Goal: Task Accomplishment & Management: Use online tool/utility

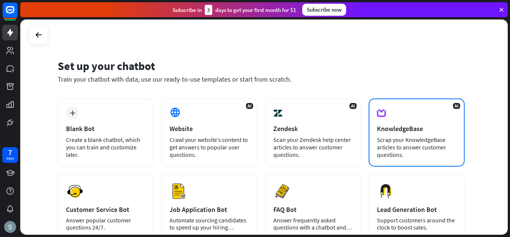
click at [424, 157] on div "Scrap your KnowledgeBase articles to answer customer questions." at bounding box center [416, 147] width 79 height 22
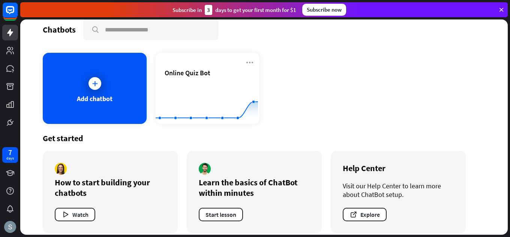
scroll to position [17, 0]
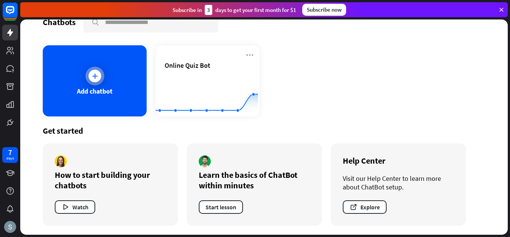
click at [93, 80] on div at bounding box center [94, 76] width 13 height 13
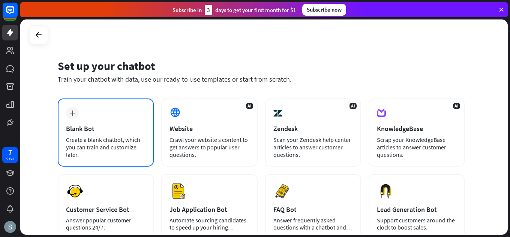
click at [129, 135] on div "plus Blank Bot Create a blank chatbot, which you can train and customize later." at bounding box center [106, 133] width 96 height 68
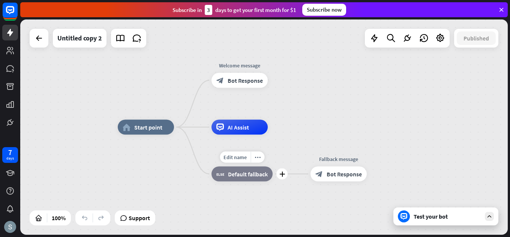
click at [222, 182] on div "Edit name more_horiz plus block_fallback Default fallback" at bounding box center [241, 174] width 61 height 15
click at [243, 157] on span "Edit name" at bounding box center [234, 157] width 23 height 7
click at [217, 182] on div "plus block_fallback Default fallback" at bounding box center [241, 174] width 61 height 15
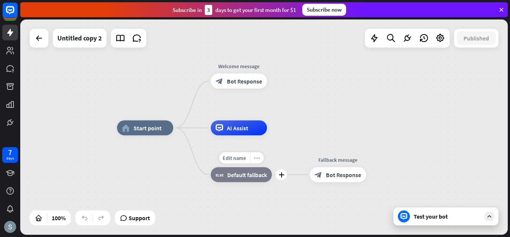
click at [253, 155] on div "more_horiz" at bounding box center [257, 158] width 14 height 11
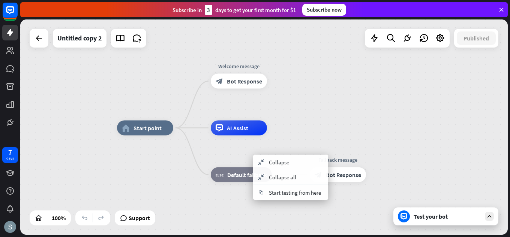
click at [239, 206] on div "home_2 Start point Welcome message block_bot_response Bot Response AI Assist bl…" at bounding box center [360, 235] width 487 height 215
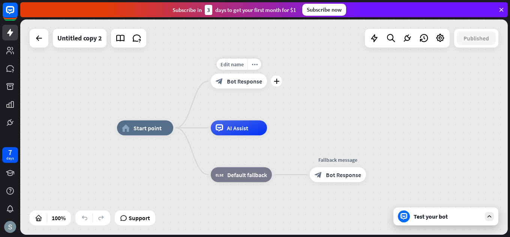
click at [223, 84] on div "block_bot_response Bot Response" at bounding box center [239, 81] width 56 height 15
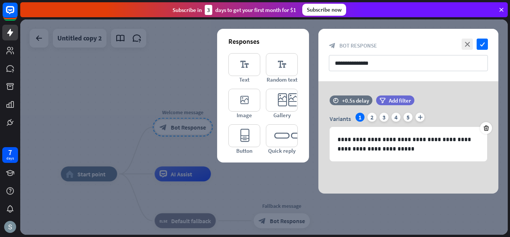
click at [385, 216] on div at bounding box center [263, 126] width 487 height 215
click at [500, 6] on div "Subscribe [DATE] to get your first month for $1 Subscribe now" at bounding box center [263, 9] width 487 height 15
click at [499, 12] on icon at bounding box center [501, 9] width 7 height 7
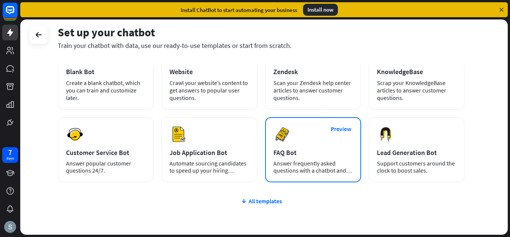
scroll to position [19, 0]
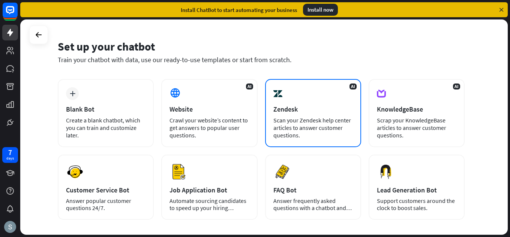
drag, startPoint x: 290, startPoint y: 111, endPoint x: 299, endPoint y: 118, distance: 11.4
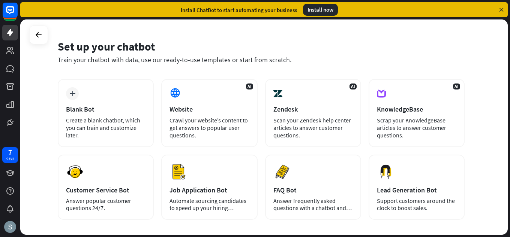
drag, startPoint x: 299, startPoint y: 118, endPoint x: 421, endPoint y: 45, distance: 143.1
click at [421, 45] on div "Set up your chatbot" at bounding box center [261, 46] width 407 height 14
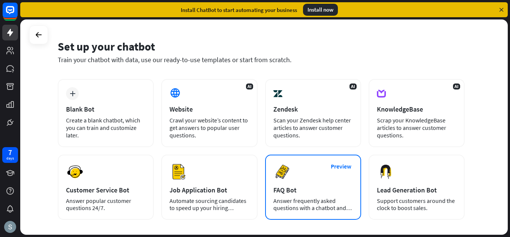
click at [293, 186] on div "FAQ Bot" at bounding box center [312, 190] width 79 height 9
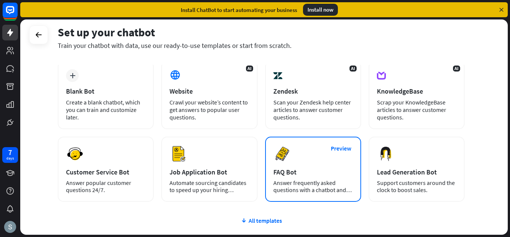
scroll to position [75, 0]
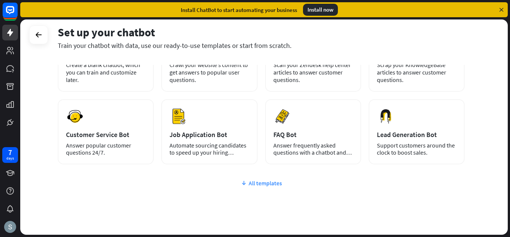
click at [246, 186] on icon at bounding box center [244, 183] width 6 height 7
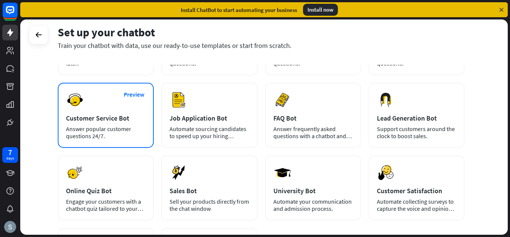
scroll to position [90, 0]
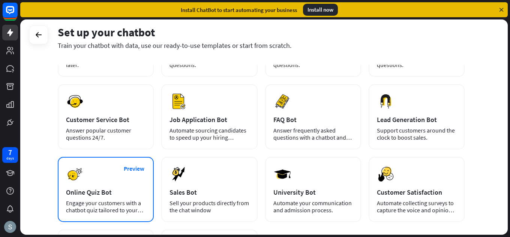
click at [116, 164] on div "Preview Online Quiz Bot Engage your customers with a chatbot quiz tailored to y…" at bounding box center [106, 189] width 96 height 65
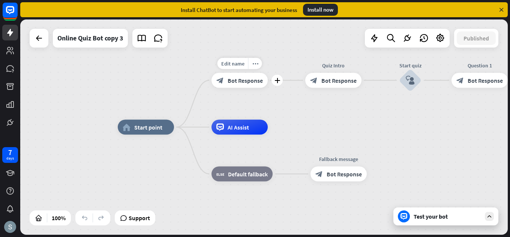
click at [248, 78] on span "Bot Response" at bounding box center [244, 80] width 35 height 7
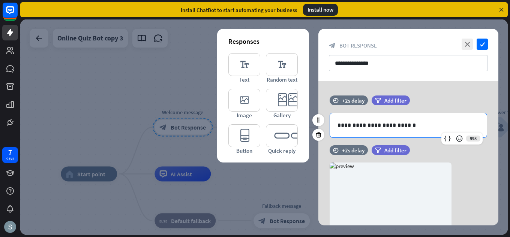
click at [344, 122] on p "**********" at bounding box center [408, 125] width 142 height 9
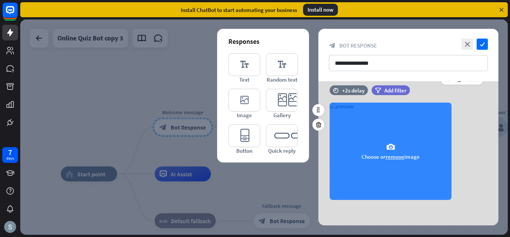
scroll to position [61, 0]
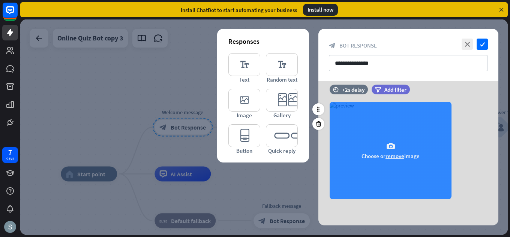
click at [393, 157] on button "remove" at bounding box center [394, 156] width 19 height 7
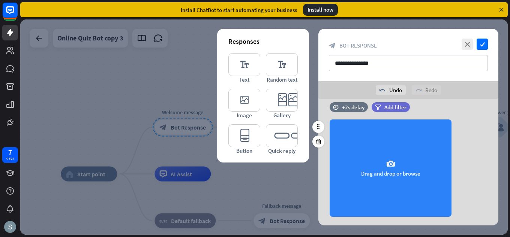
click at [397, 166] on div "camera Drag and drop or browse" at bounding box center [390, 168] width 122 height 97
click at [387, 162] on icon "camera" at bounding box center [390, 164] width 9 height 9
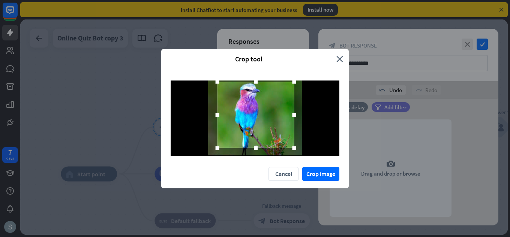
drag, startPoint x: 294, startPoint y: 88, endPoint x: 295, endPoint y: 82, distance: 6.2
click at [295, 82] on div at bounding box center [294, 82] width 4 height 4
drag, startPoint x: 257, startPoint y: 148, endPoint x: 259, endPoint y: 159, distance: 11.0
click at [259, 159] on div at bounding box center [254, 118] width 187 height 98
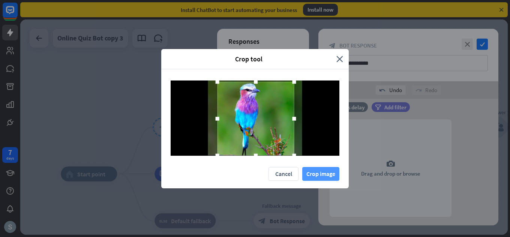
click at [314, 172] on button "Crop image" at bounding box center [320, 174] width 37 height 14
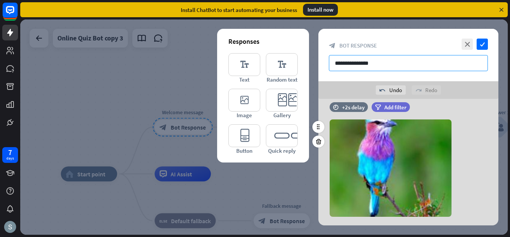
click at [367, 67] on input "**********" at bounding box center [408, 63] width 159 height 16
click at [372, 65] on input "**********" at bounding box center [408, 63] width 159 height 16
click at [383, 61] on input "**********" at bounding box center [408, 63] width 159 height 16
type input "*"
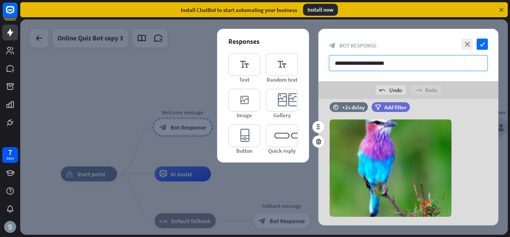
type input "**********"
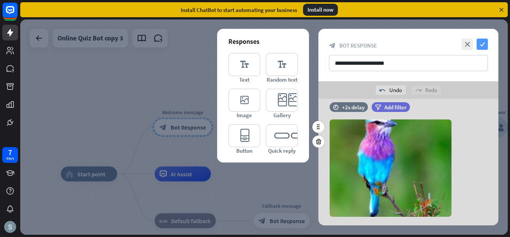
click at [486, 45] on icon "check" at bounding box center [481, 44] width 11 height 11
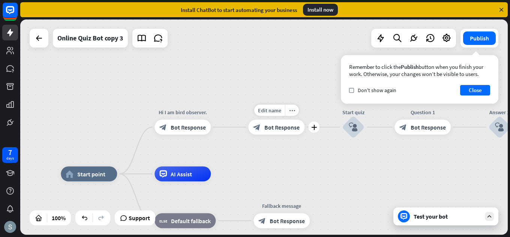
click at [265, 124] on span "Bot Response" at bounding box center [281, 127] width 35 height 7
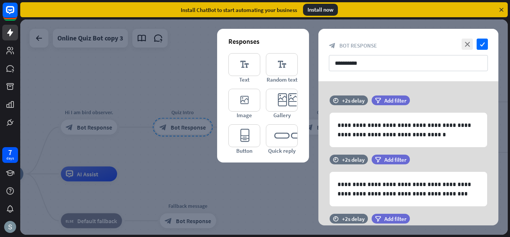
click at [160, 158] on div at bounding box center [263, 126] width 487 height 215
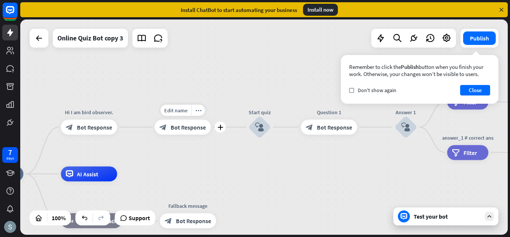
click at [183, 125] on span "Bot Response" at bounding box center [188, 127] width 35 height 7
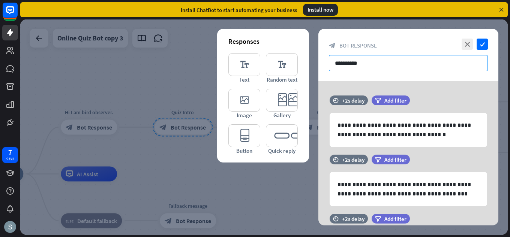
click at [336, 65] on input "**********" at bounding box center [408, 63] width 159 height 16
click at [402, 63] on input "**********" at bounding box center [408, 63] width 159 height 16
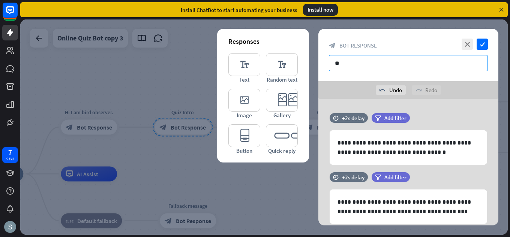
type input "*"
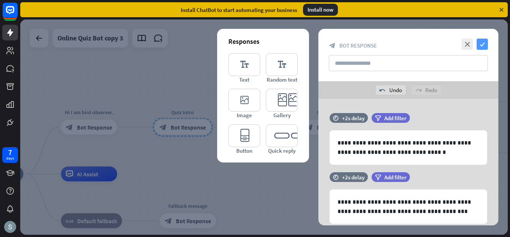
click at [482, 40] on icon "check" at bounding box center [481, 44] width 11 height 11
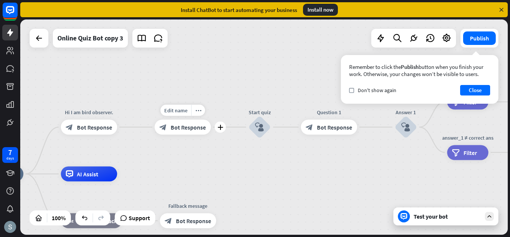
click at [172, 133] on div "block_bot_response Bot Response" at bounding box center [182, 127] width 56 height 15
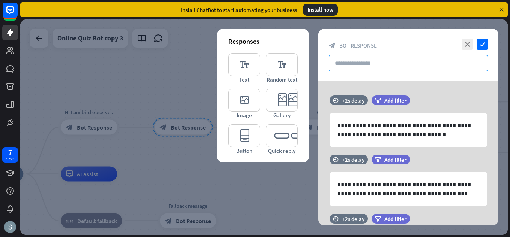
click at [336, 66] on input "text" at bounding box center [408, 63] width 159 height 16
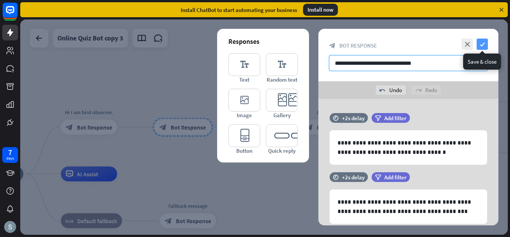
type input "**********"
click at [486, 44] on icon "check" at bounding box center [481, 44] width 11 height 11
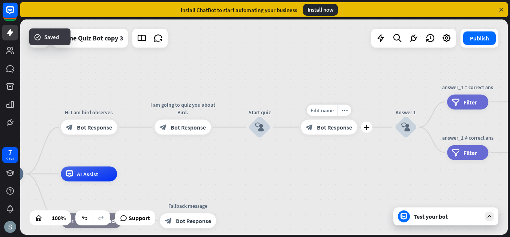
click at [340, 124] on span "Bot Response" at bounding box center [334, 127] width 35 height 7
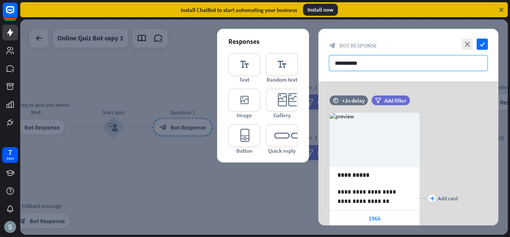
drag, startPoint x: 419, startPoint y: 71, endPoint x: 416, endPoint y: 58, distance: 13.8
click at [421, 66] on div "**********" at bounding box center [408, 55] width 180 height 52
click at [416, 58] on input "**********" at bounding box center [408, 63] width 159 height 16
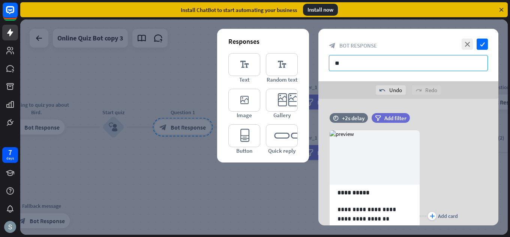
type input "*"
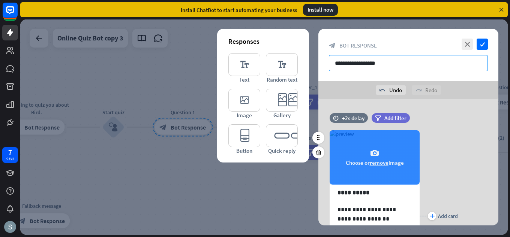
type input "**********"
click at [343, 149] on div "camera Choose or remove image" at bounding box center [374, 157] width 90 height 54
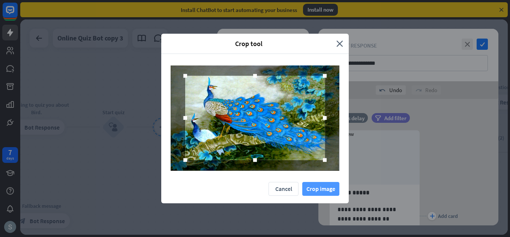
click at [316, 194] on button "Crop image" at bounding box center [320, 189] width 37 height 14
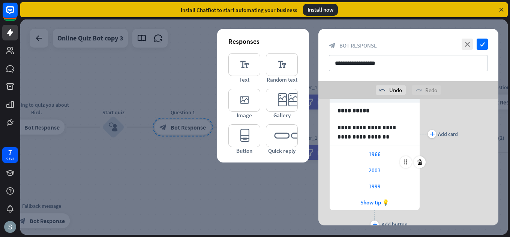
scroll to position [39, 0]
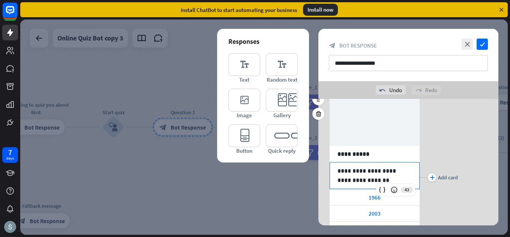
click at [379, 172] on p "**********" at bounding box center [374, 175] width 74 height 19
click at [362, 179] on p "**********" at bounding box center [374, 175] width 74 height 19
click at [371, 183] on p "**********" at bounding box center [374, 175] width 74 height 19
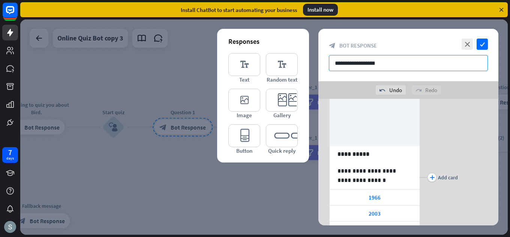
click at [376, 61] on input "**********" at bounding box center [408, 63] width 159 height 16
type input "*"
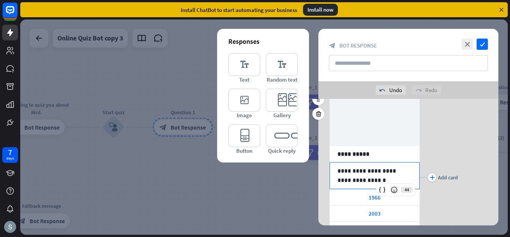
click at [360, 178] on p "**********" at bounding box center [374, 175] width 74 height 19
click at [369, 178] on p "**********" at bounding box center [374, 175] width 74 height 19
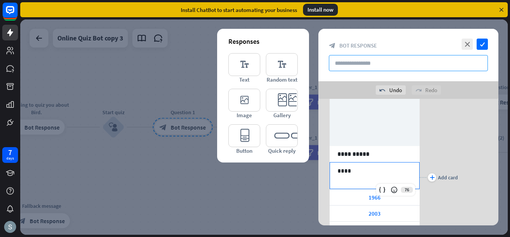
scroll to position [0, 0]
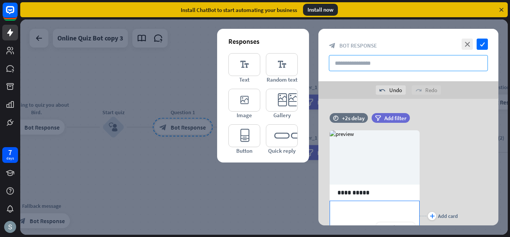
click at [353, 63] on input "text" at bounding box center [408, 63] width 159 height 16
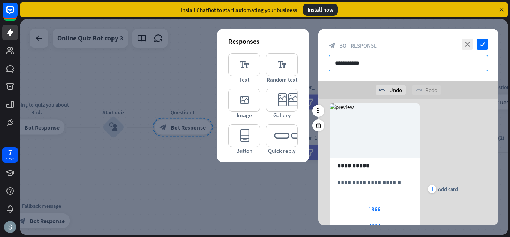
scroll to position [37, 0]
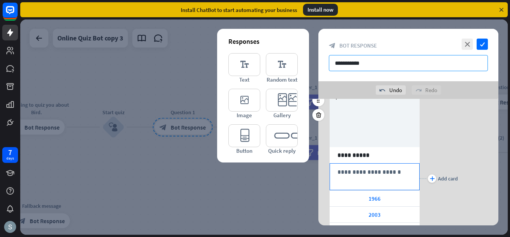
type input "**********"
click at [381, 169] on p "**********" at bounding box center [374, 172] width 74 height 9
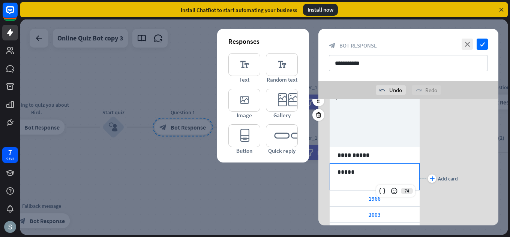
click at [340, 171] on p "*****" at bounding box center [374, 172] width 74 height 9
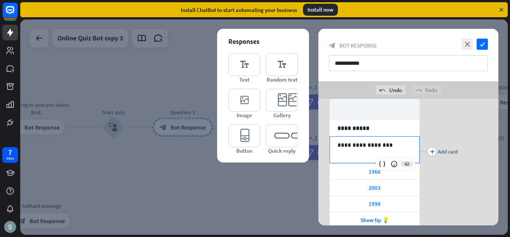
scroll to position [75, 0]
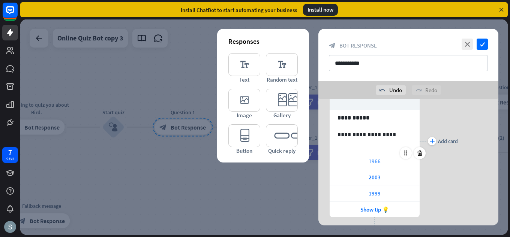
click at [386, 162] on div "1966" at bounding box center [374, 161] width 90 height 16
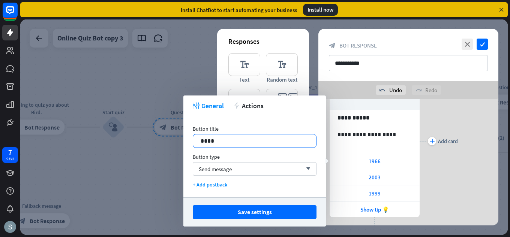
click at [235, 136] on p "****" at bounding box center [254, 140] width 108 height 9
click at [386, 178] on div "2003" at bounding box center [374, 177] width 90 height 16
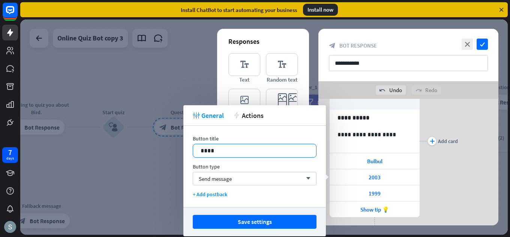
click at [242, 152] on p "****" at bounding box center [254, 150] width 108 height 9
click at [386, 191] on div "1999" at bounding box center [374, 194] width 90 height 16
click at [247, 145] on div "****" at bounding box center [254, 150] width 123 height 13
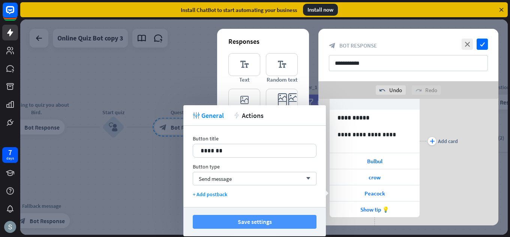
click at [302, 220] on button "Save settings" at bounding box center [255, 222] width 124 height 14
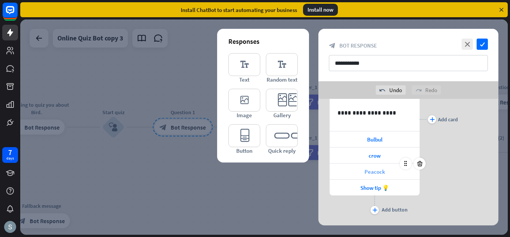
scroll to position [114, 0]
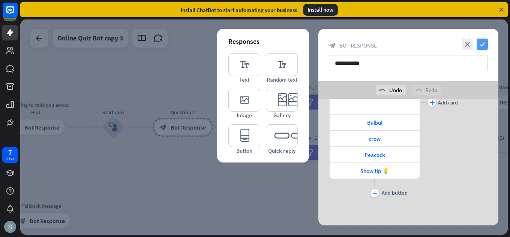
click at [486, 43] on icon "check" at bounding box center [481, 44] width 11 height 11
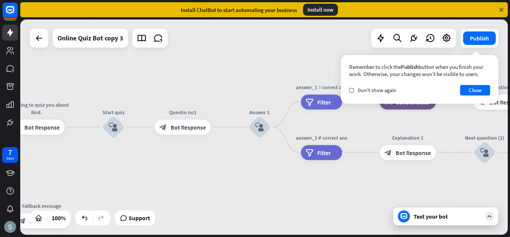
click at [455, 221] on div "Test your bot" at bounding box center [445, 217] width 105 height 18
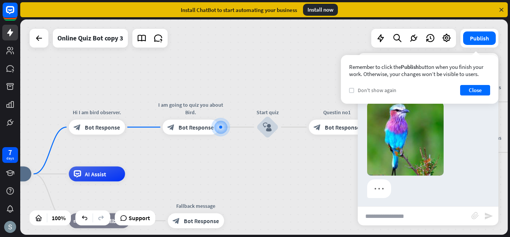
scroll to position [36, 0]
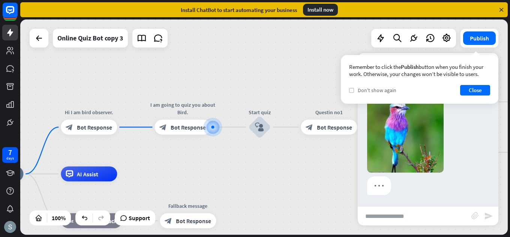
click at [349, 90] on label "check" at bounding box center [351, 90] width 5 height 5
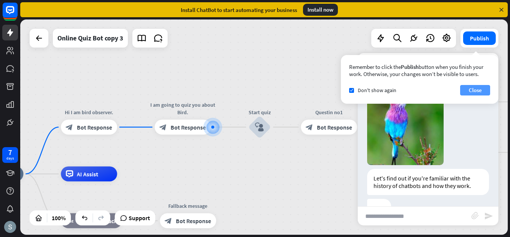
scroll to position [66, 0]
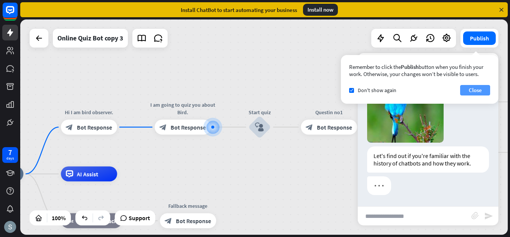
click at [481, 89] on button "Close" at bounding box center [475, 90] width 30 height 10
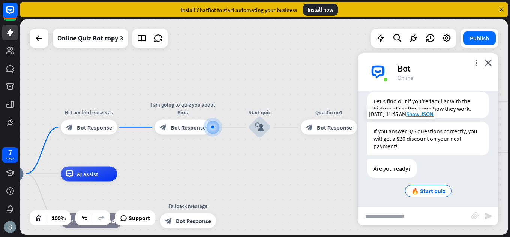
scroll to position [124, 0]
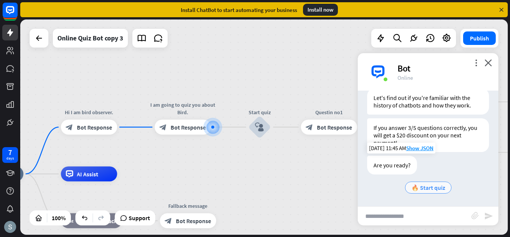
click at [422, 188] on span "🔥 Start quiz" at bounding box center [428, 187] width 34 height 7
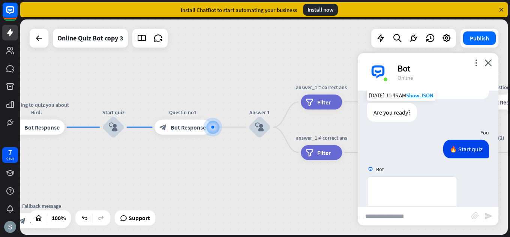
scroll to position [325, 0]
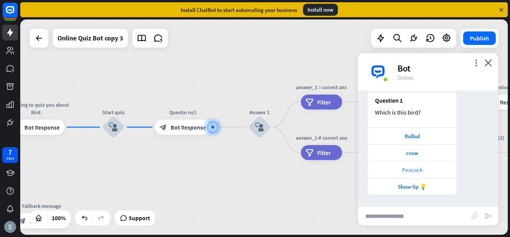
click at [424, 168] on div "Peacock" at bounding box center [412, 169] width 82 height 7
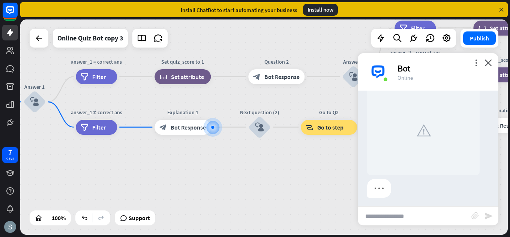
scroll to position [492, 0]
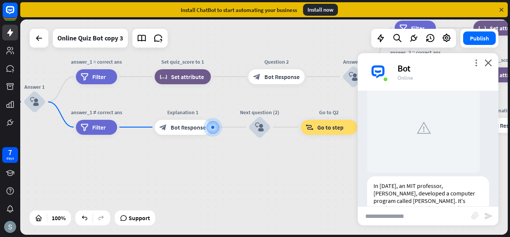
click at [343, 195] on div "home_2 Start point Hi I am bird observer. block_bot_response Bot Response I am …" at bounding box center [263, 126] width 487 height 215
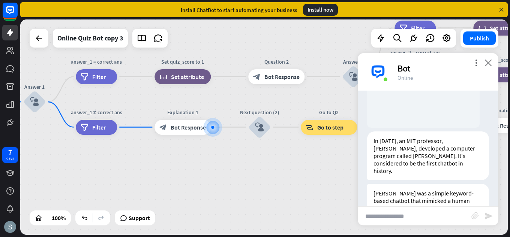
scroll to position [588, 0]
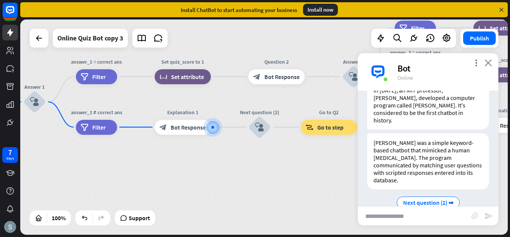
click at [489, 60] on icon "close" at bounding box center [487, 62] width 7 height 7
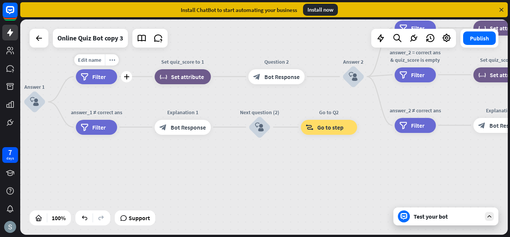
click at [98, 72] on div "filter Filter" at bounding box center [96, 76] width 41 height 15
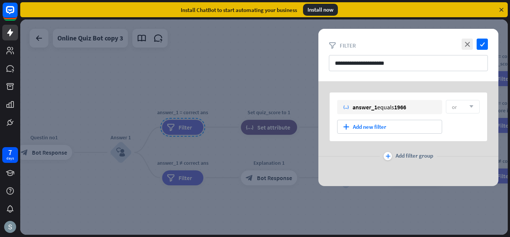
click at [259, 75] on div at bounding box center [263, 126] width 487 height 215
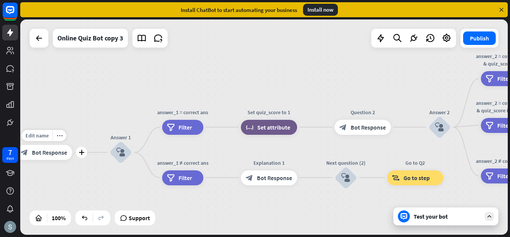
click at [40, 149] on span "Bot Response" at bounding box center [49, 152] width 35 height 7
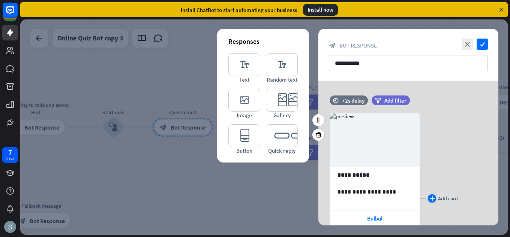
click at [429, 197] on div "plus" at bounding box center [432, 198] width 8 height 8
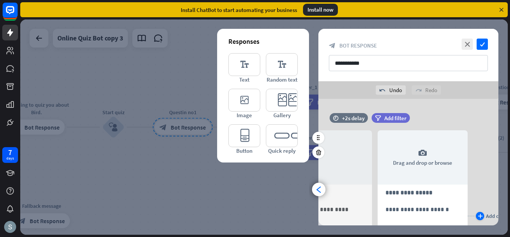
scroll to position [0, 62]
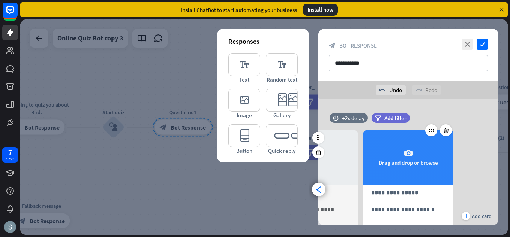
click at [429, 168] on div "camera Drag and drop or browse" at bounding box center [408, 157] width 90 height 54
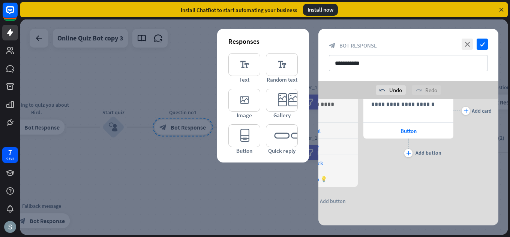
scroll to position [112, 0]
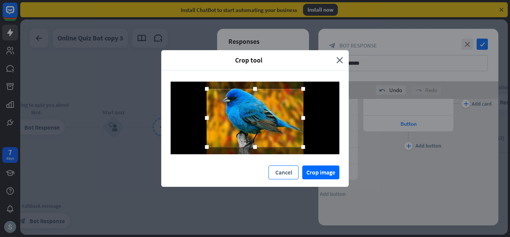
drag, startPoint x: 278, startPoint y: 150, endPoint x: 289, endPoint y: 177, distance: 29.4
click at [284, 171] on div "Crop tool close Cancel Crop image" at bounding box center [254, 118] width 187 height 137
drag, startPoint x: 330, startPoint y: 162, endPoint x: 329, endPoint y: 180, distance: 18.4
click at [329, 180] on div "Crop tool close Cancel Crop image" at bounding box center [254, 118] width 187 height 137
drag, startPoint x: 342, startPoint y: 213, endPoint x: 339, endPoint y: 203, distance: 10.3
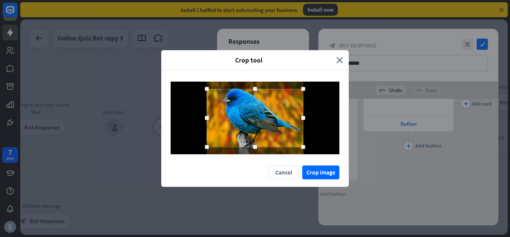
click at [340, 206] on div "Crop tool close Cancel Crop image" at bounding box center [255, 118] width 510 height 237
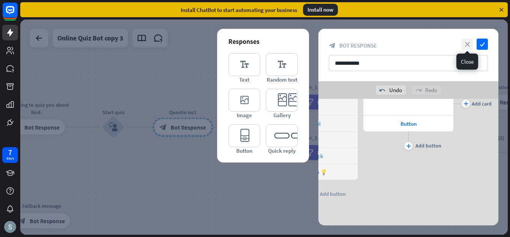
click at [465, 42] on icon "close" at bounding box center [466, 44] width 11 height 11
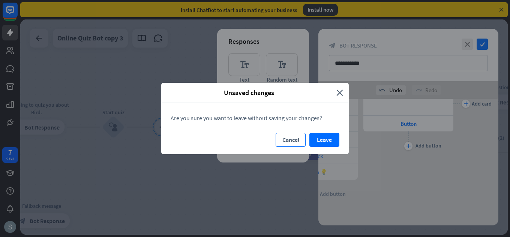
click at [296, 136] on button "Cancel" at bounding box center [290, 140] width 30 height 14
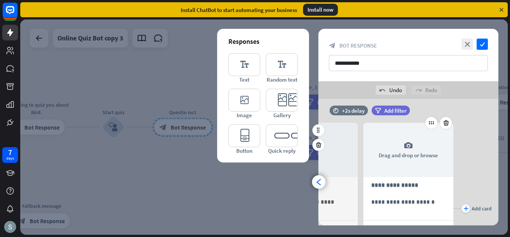
scroll to position [0, 0]
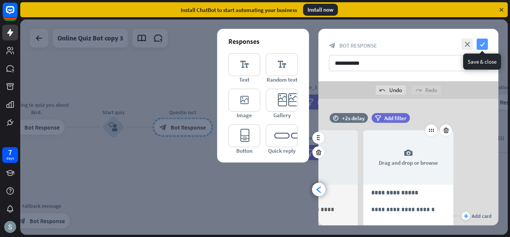
click at [485, 42] on icon "check" at bounding box center [481, 44] width 11 height 11
click at [480, 130] on div "Oops close The changes could not be saved due to the following error: Resource …" at bounding box center [255, 118] width 510 height 237
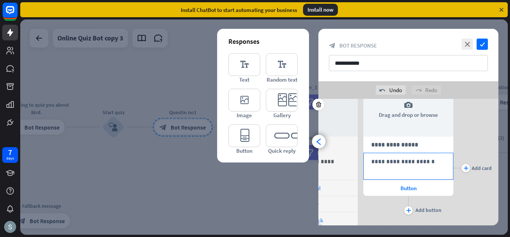
scroll to position [37, 0]
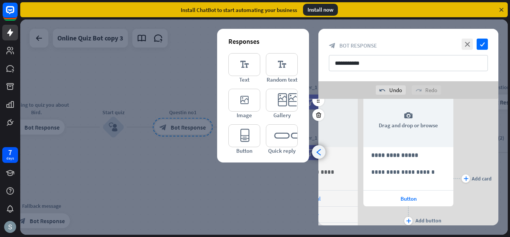
click at [317, 151] on icon "arrowhead_left" at bounding box center [318, 152] width 7 height 7
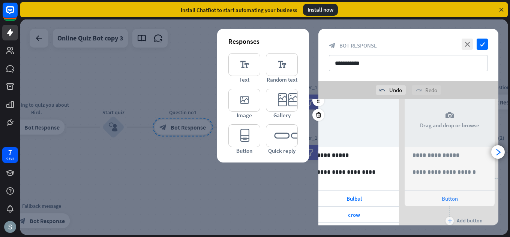
scroll to position [0, 0]
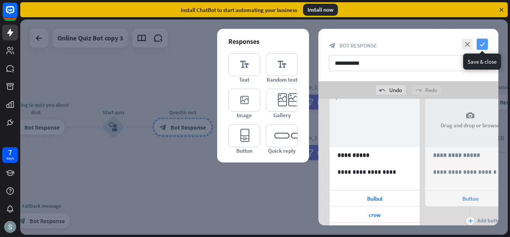
click at [485, 46] on icon "check" at bounding box center [481, 44] width 11 height 11
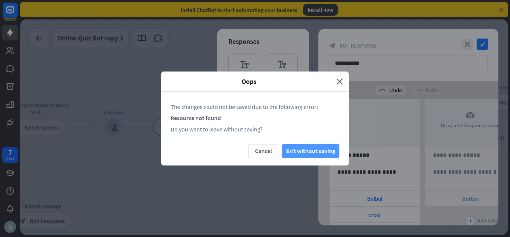
click at [299, 149] on button "Exit without saving" at bounding box center [310, 151] width 57 height 14
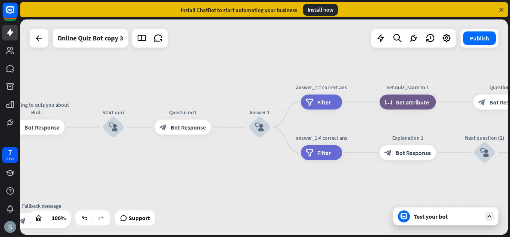
click at [427, 221] on div "Test your bot" at bounding box center [445, 217] width 105 height 18
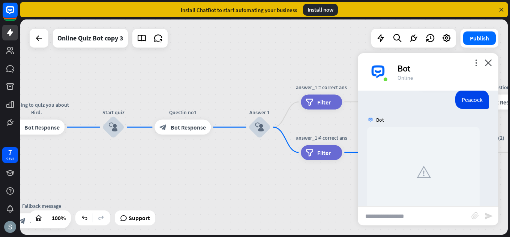
scroll to position [438, 0]
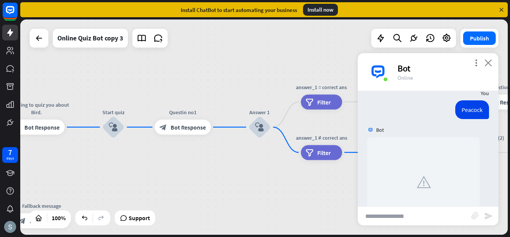
click at [489, 62] on icon "close" at bounding box center [487, 62] width 7 height 7
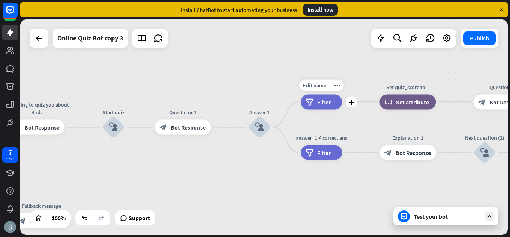
click at [318, 98] on span "Filter" at bounding box center [323, 101] width 13 height 7
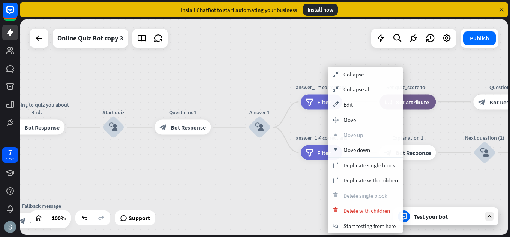
click at [294, 69] on div "home_2 Start point Hi I am bird observer. block_bot_response Bot Response I am …" at bounding box center [263, 126] width 487 height 215
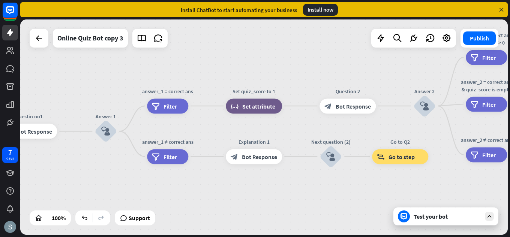
drag, startPoint x: 384, startPoint y: 192, endPoint x: 231, endPoint y: 197, distance: 153.3
click at [231, 197] on div "home_2 Start point Hi I am bird observer. block_bot_response Bot Response I am …" at bounding box center [263, 126] width 487 height 215
click at [399, 156] on span "Go to step" at bounding box center [401, 156] width 26 height 7
click at [163, 103] on span "Filter" at bounding box center [169, 105] width 13 height 7
click at [112, 132] on div "block_user_input" at bounding box center [105, 131] width 22 height 22
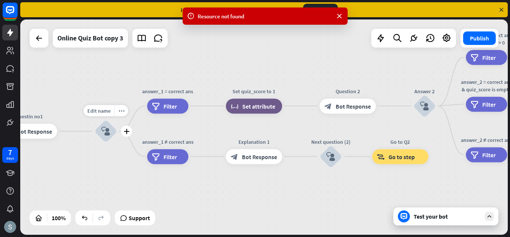
click at [102, 128] on icon "block_user_input" at bounding box center [105, 131] width 9 height 9
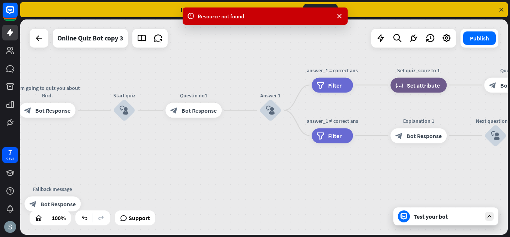
drag, startPoint x: 203, startPoint y: 199, endPoint x: 368, endPoint y: 178, distance: 165.5
click at [368, 178] on div "home_2 Start point Hi I am bird observer. block_bot_response Bot Response I am …" at bounding box center [263, 126] width 487 height 215
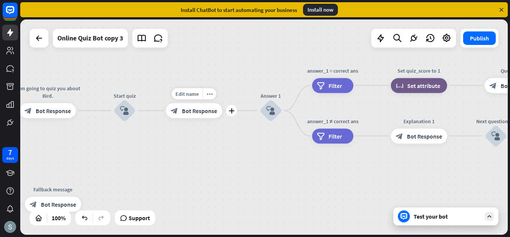
click at [195, 109] on span "Bot Response" at bounding box center [199, 110] width 35 height 7
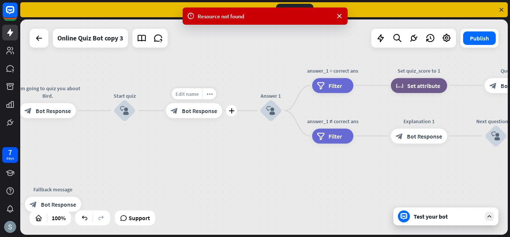
click at [194, 96] on span "Edit name" at bounding box center [186, 94] width 23 height 7
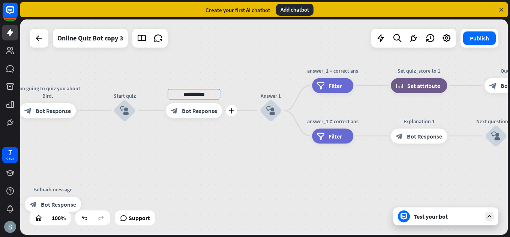
click at [203, 109] on span "Bot Response" at bounding box center [199, 110] width 35 height 7
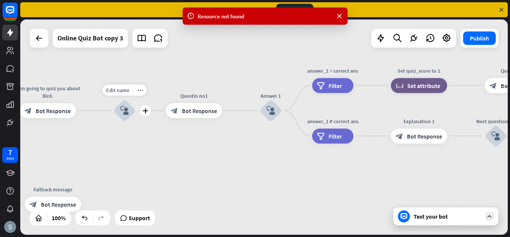
click at [124, 111] on icon "block_user_input" at bounding box center [124, 110] width 9 height 9
click at [428, 221] on div "Test your bot" at bounding box center [445, 217] width 105 height 18
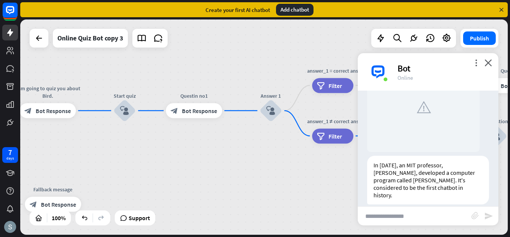
scroll to position [588, 0]
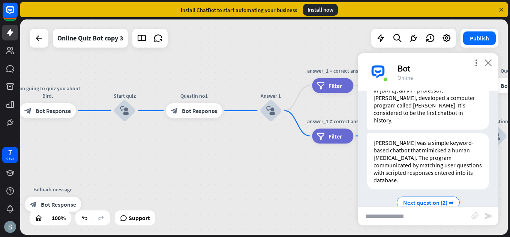
click at [490, 60] on icon "close" at bounding box center [487, 62] width 7 height 7
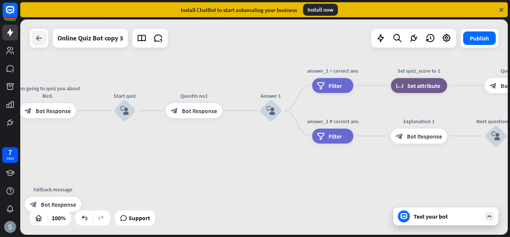
click at [36, 41] on icon at bounding box center [38, 38] width 9 height 9
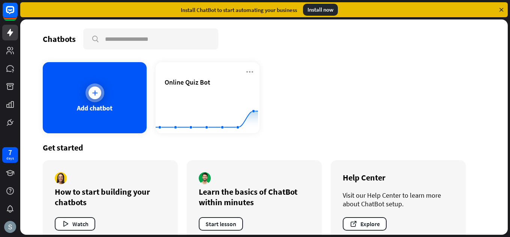
click at [92, 93] on icon at bounding box center [94, 92] width 7 height 7
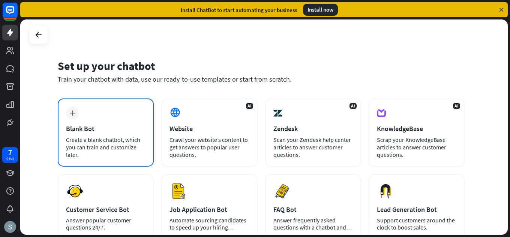
click at [92, 121] on div "plus Blank Bot Create a blank chatbot, which you can train and customize later." at bounding box center [106, 133] width 96 height 68
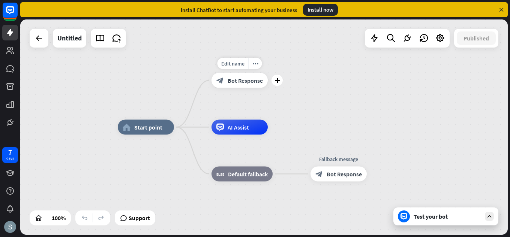
click at [246, 76] on div "block_bot_response Bot Response" at bounding box center [239, 80] width 56 height 15
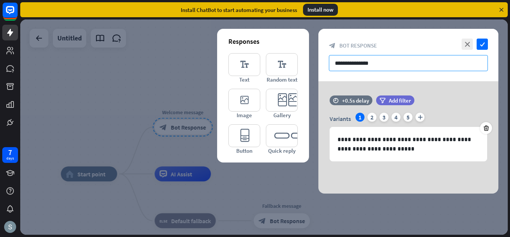
click at [349, 60] on input "**********" at bounding box center [408, 63] width 159 height 16
click at [387, 59] on input "**********" at bounding box center [408, 63] width 159 height 16
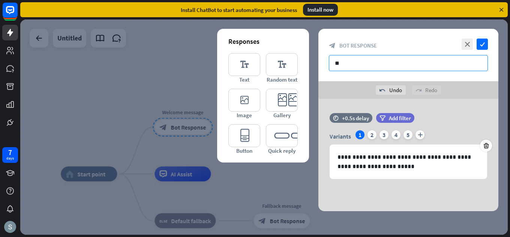
type input "*"
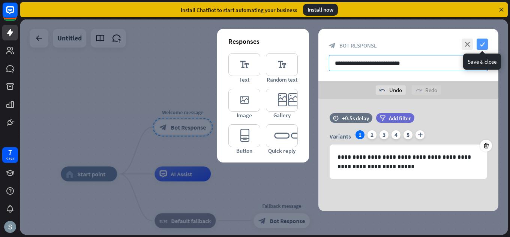
type input "**********"
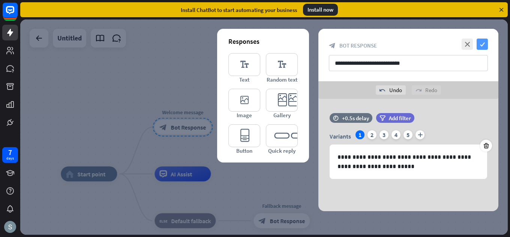
click at [483, 45] on icon "check" at bounding box center [481, 44] width 11 height 11
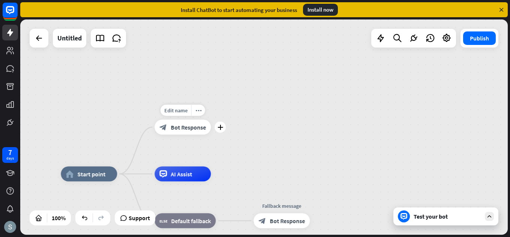
click at [193, 129] on span "Bot Response" at bounding box center [188, 127] width 35 height 7
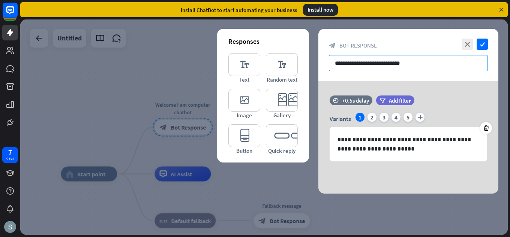
click at [358, 61] on input "**********" at bounding box center [408, 63] width 159 height 16
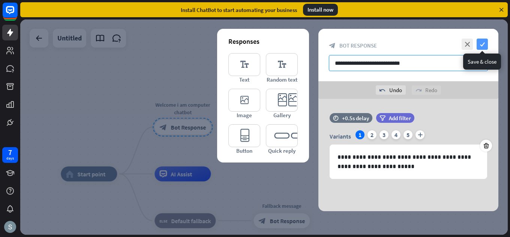
type input "**********"
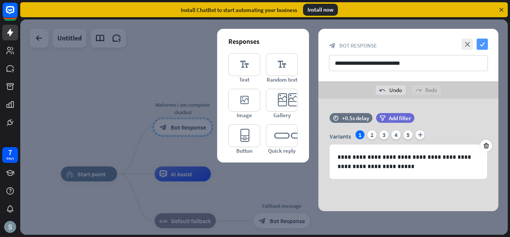
click at [486, 43] on icon "check" at bounding box center [481, 44] width 11 height 11
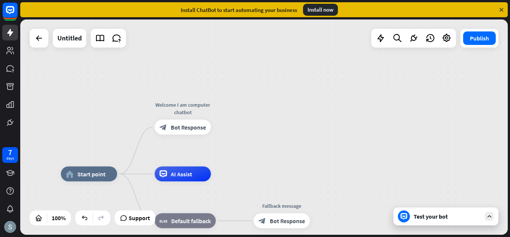
click at [445, 216] on div "Test your bot" at bounding box center [446, 216] width 67 height 7
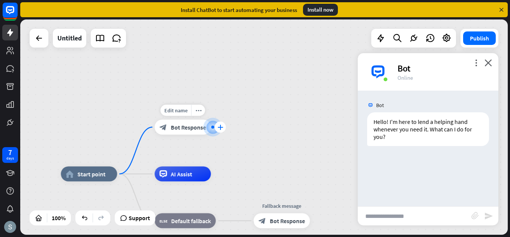
click at [221, 125] on icon "plus" at bounding box center [220, 127] width 6 height 5
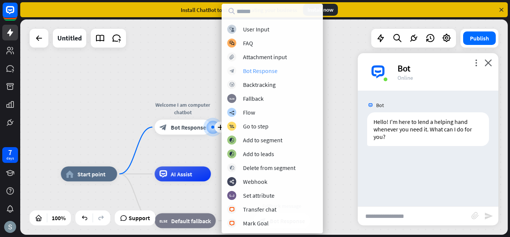
click at [280, 71] on div "block_bot_response Bot Response" at bounding box center [272, 70] width 90 height 9
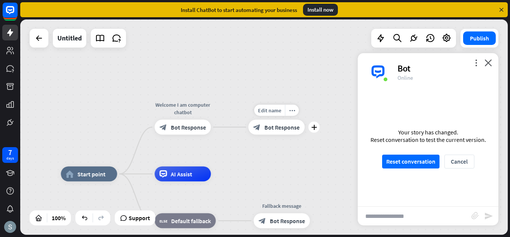
click at [297, 126] on span "Bot Response" at bounding box center [281, 127] width 35 height 7
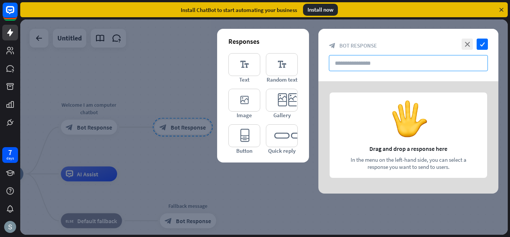
click at [348, 63] on input "text" at bounding box center [408, 63] width 159 height 16
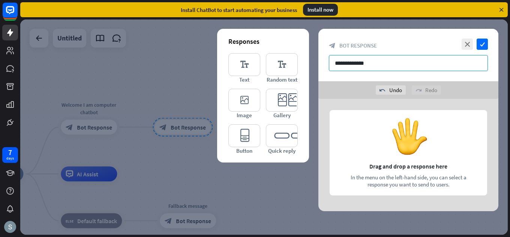
click at [350, 64] on input "**********" at bounding box center [408, 63] width 159 height 16
click at [379, 63] on input "**********" at bounding box center [408, 63] width 159 height 16
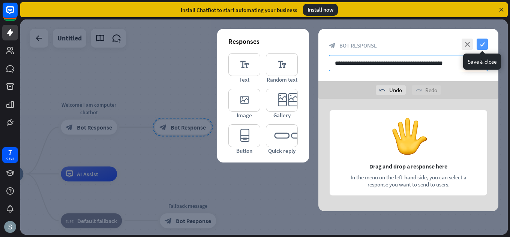
type input "**********"
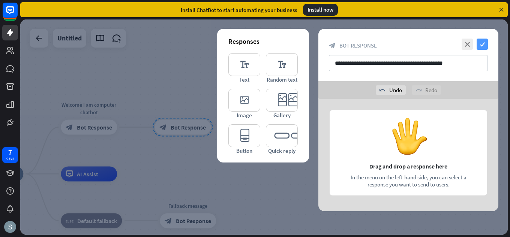
click at [485, 43] on icon "check" at bounding box center [481, 44] width 11 height 11
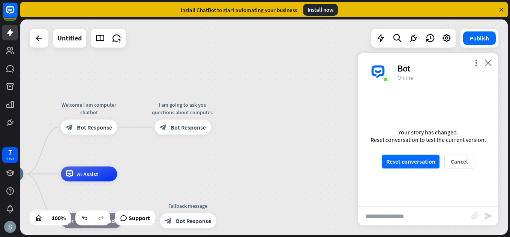
click at [489, 64] on icon "close" at bounding box center [487, 62] width 7 height 7
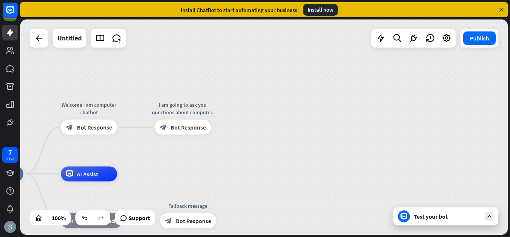
click at [447, 215] on div "Test your bot" at bounding box center [446, 216] width 67 height 7
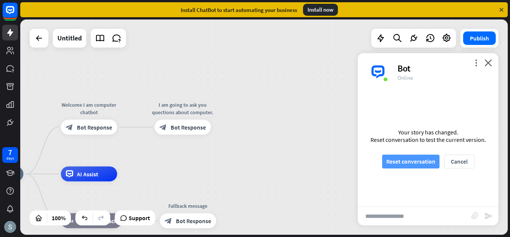
click at [410, 164] on button "Reset conversation" at bounding box center [410, 162] width 57 height 14
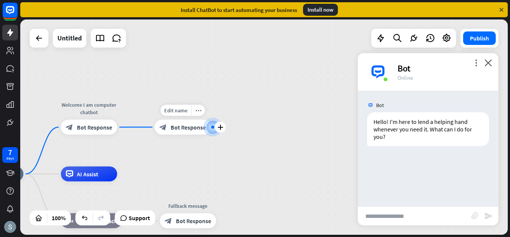
click at [211, 132] on div "Edit name more_horiz plus block_bot_response Bot Response" at bounding box center [182, 127] width 56 height 15
click at [221, 131] on div "plus" at bounding box center [219, 127] width 11 height 11
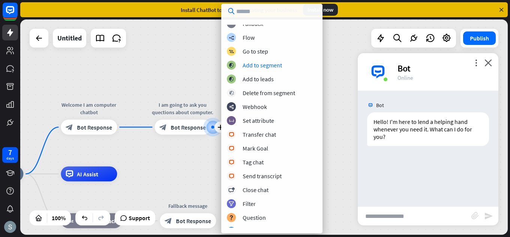
scroll to position [69, 0]
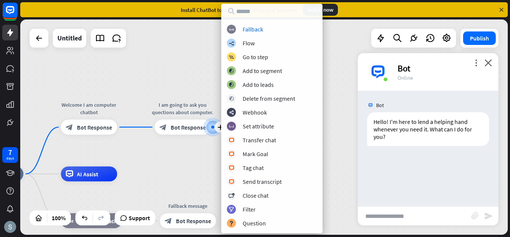
click at [341, 66] on div "home_2 Start point Welcome I am computer chatbot block_bot_response Bot Respons…" at bounding box center [263, 126] width 487 height 215
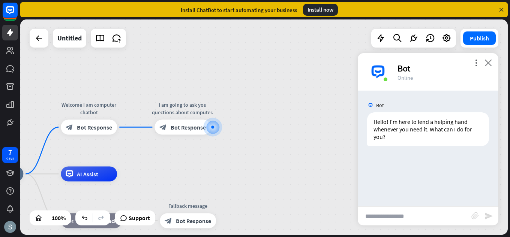
click at [489, 64] on icon "close" at bounding box center [487, 62] width 7 height 7
